Goal: Transaction & Acquisition: Subscribe to service/newsletter

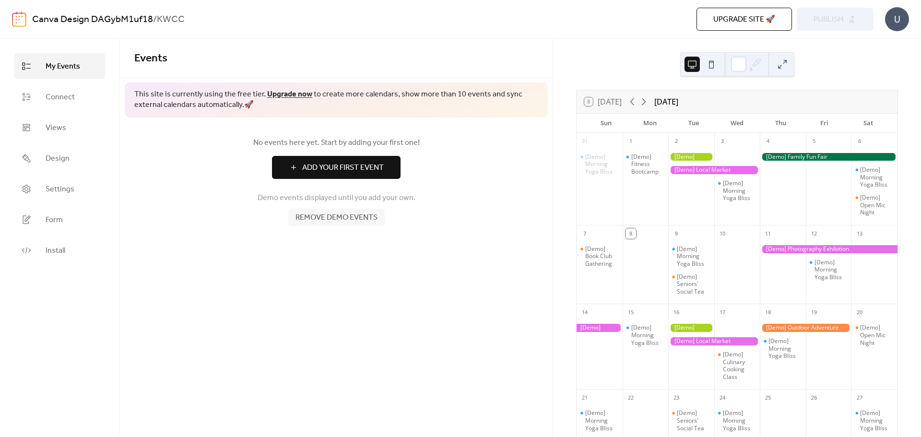
click at [714, 69] on button at bounding box center [711, 64] width 15 height 15
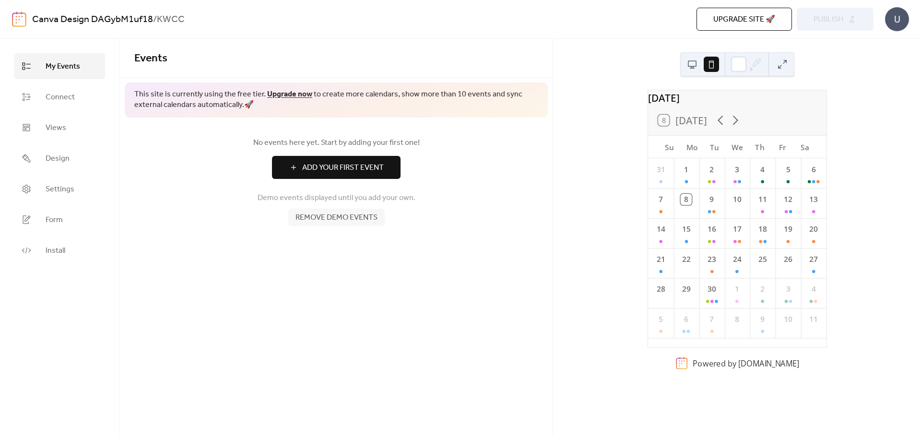
click at [696, 65] on button at bounding box center [692, 64] width 15 height 15
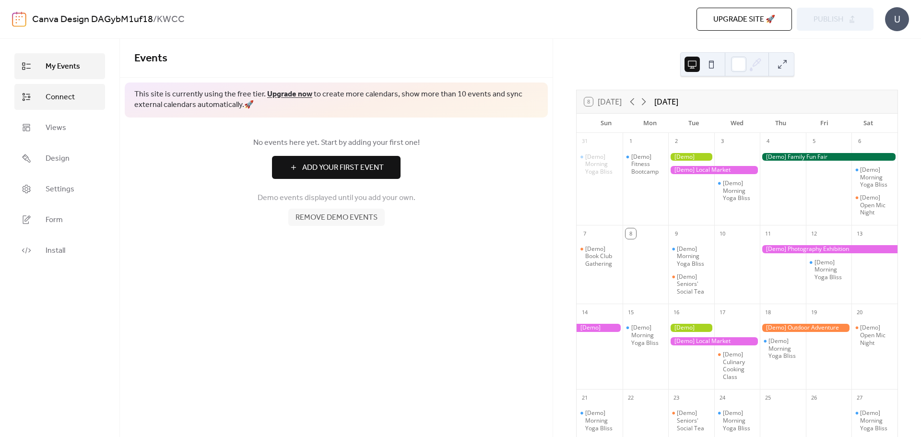
click at [58, 100] on span "Connect" at bounding box center [60, 98] width 29 height 12
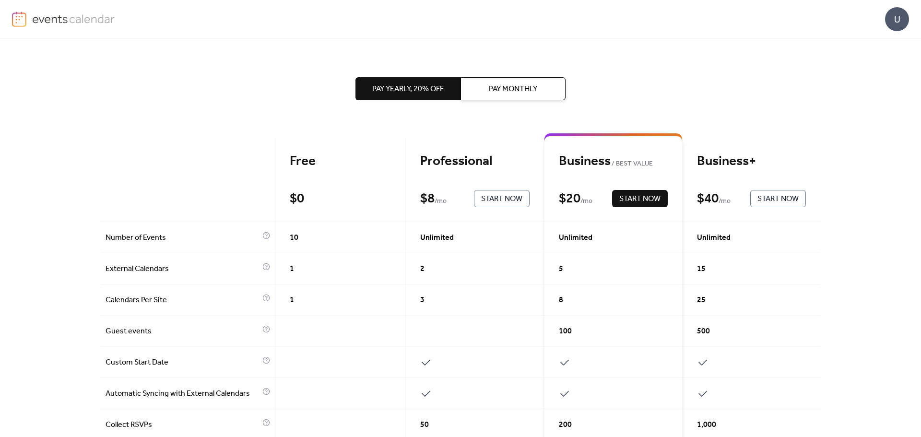
click at [527, 86] on span "Pay Monthly" at bounding box center [513, 90] width 48 height 12
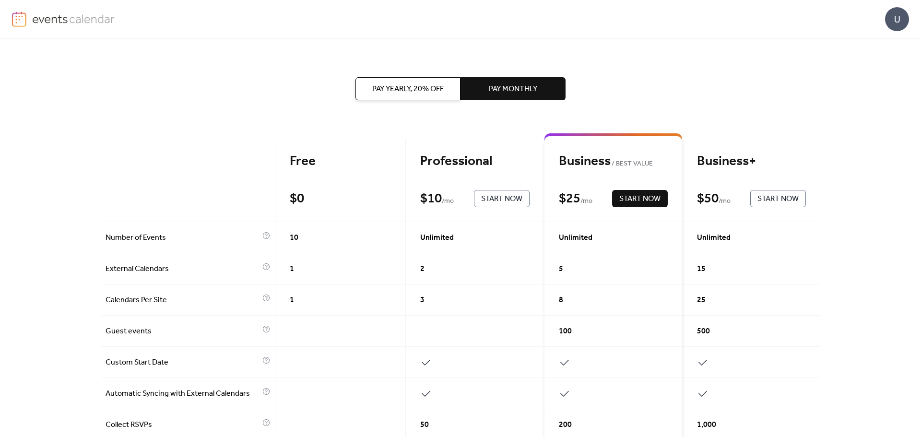
click at [445, 87] on button "Pay Yearly, 20% off" at bounding box center [408, 88] width 105 height 23
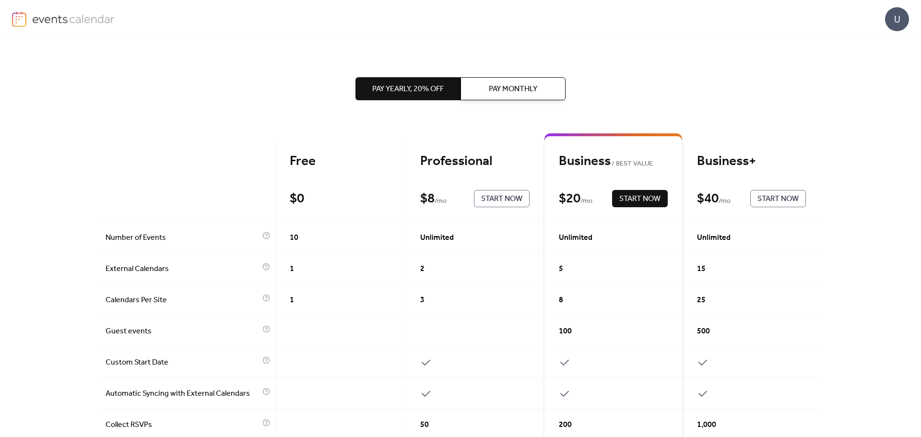
click at [513, 95] on span "Pay Monthly" at bounding box center [513, 90] width 48 height 12
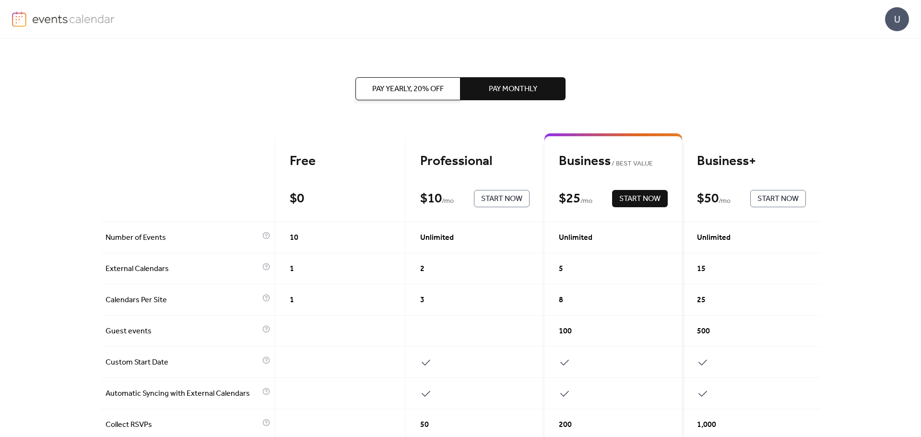
click at [407, 96] on button "Pay Yearly, 20% off" at bounding box center [408, 88] width 105 height 23
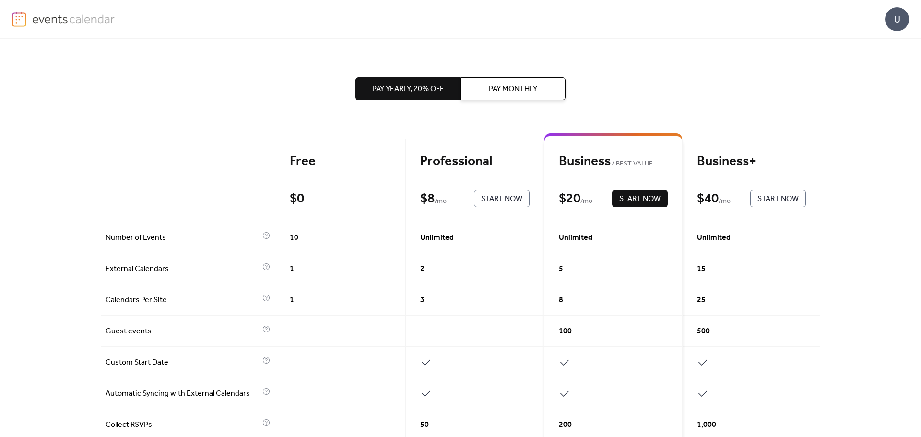
click at [896, 29] on div "U" at bounding box center [897, 19] width 24 height 24
drag, startPoint x: 758, startPoint y: 46, endPoint x: 658, endPoint y: 26, distance: 101.3
click at [758, 46] on div "Pay Yearly, 20% off Pay Monthly Free $ 0 Current Professional $ 8 / mo Start No…" at bounding box center [461, 430] width 720 height 782
